Goal: Navigation & Orientation: Find specific page/section

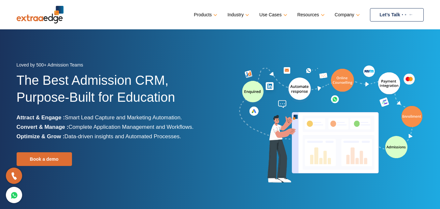
click at [355, 13] on link "Company" at bounding box center [347, 14] width 24 height 9
click at [357, 15] on link "Company" at bounding box center [347, 14] width 24 height 9
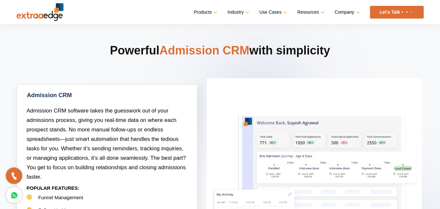
scroll to position [261, 0]
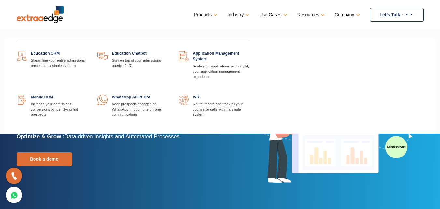
click at [88, 51] on link at bounding box center [88, 51] width 0 height 0
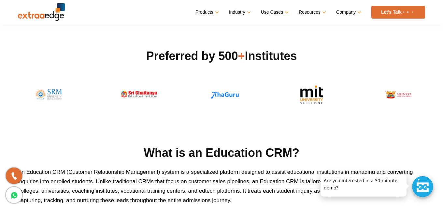
scroll to position [196, 0]
